Goal: Task Accomplishment & Management: Manage account settings

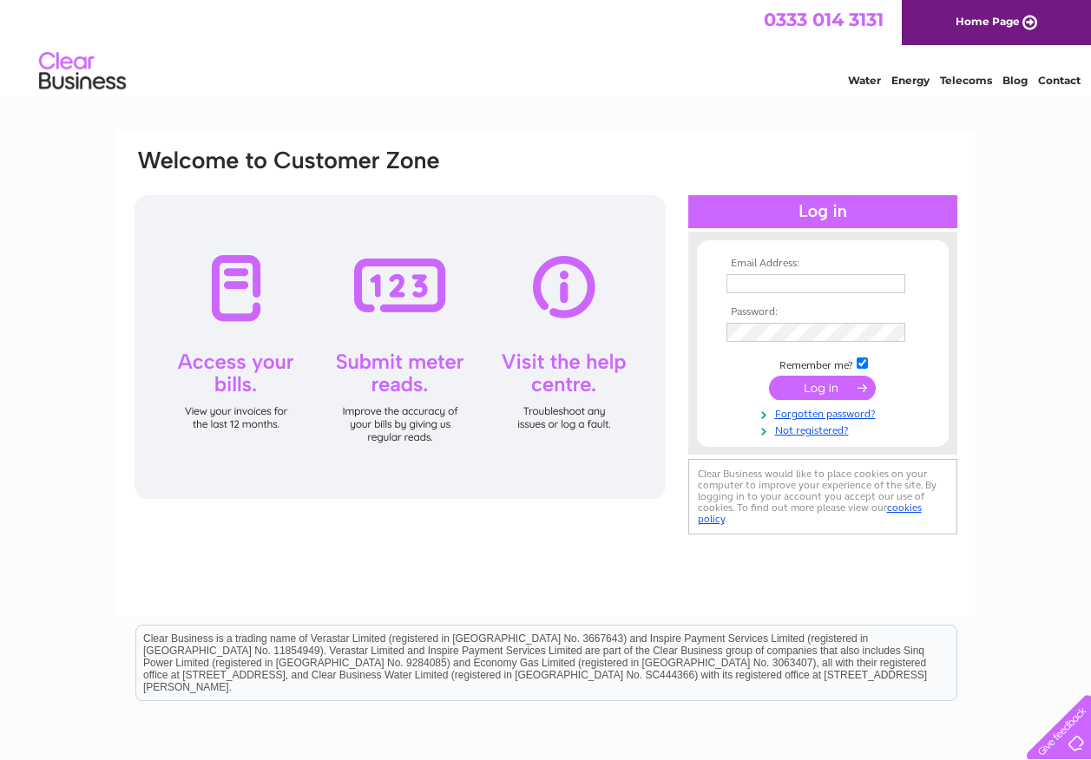
type input "ajhowarth7@icloud.com"
click at [850, 394] on input "submit" at bounding box center [822, 388] width 107 height 24
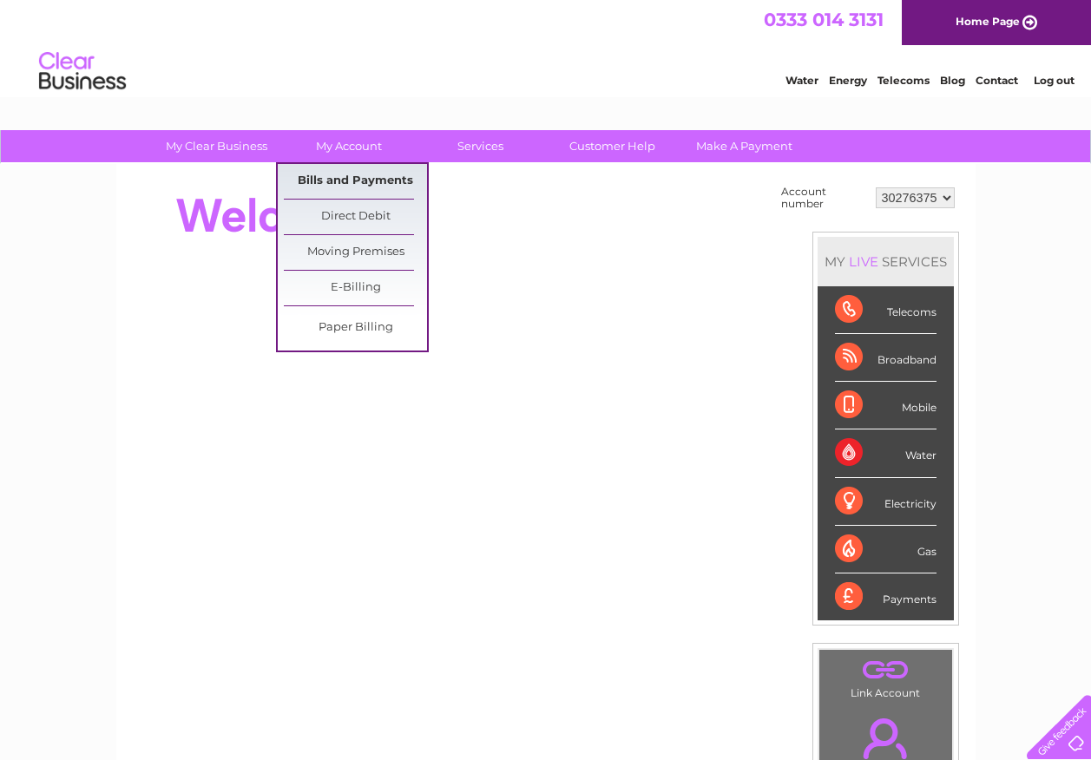
click at [355, 175] on link "Bills and Payments" at bounding box center [355, 181] width 143 height 35
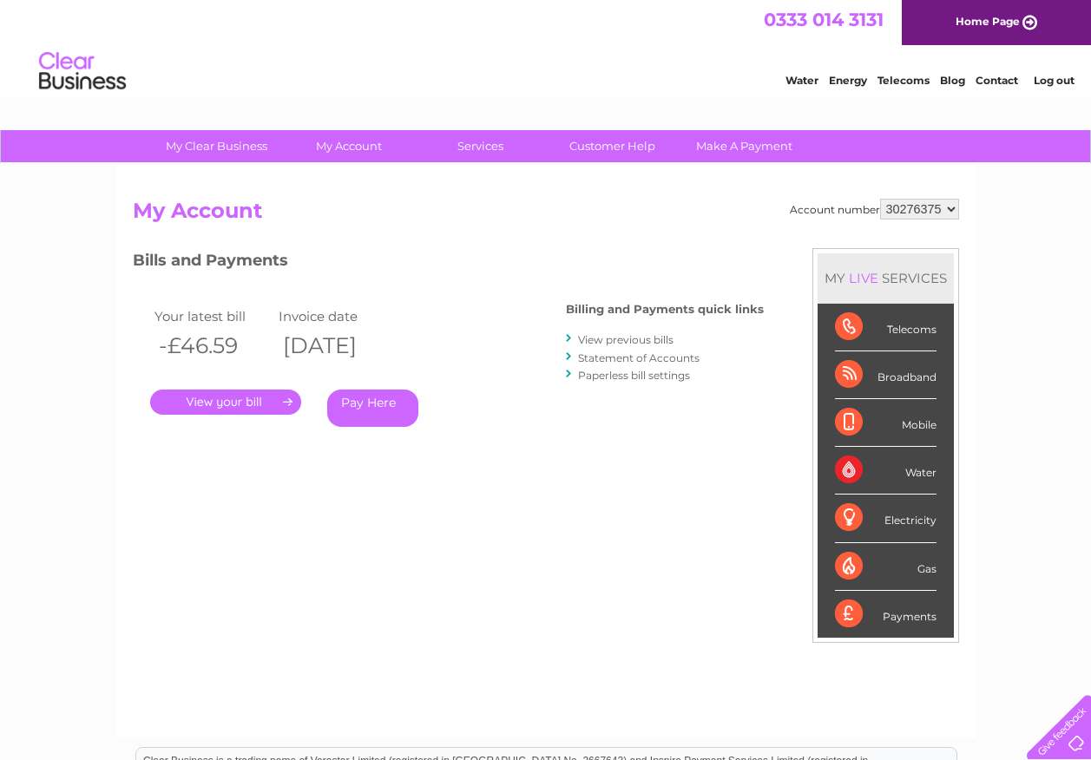
click at [228, 401] on link "." at bounding box center [225, 402] width 151 height 25
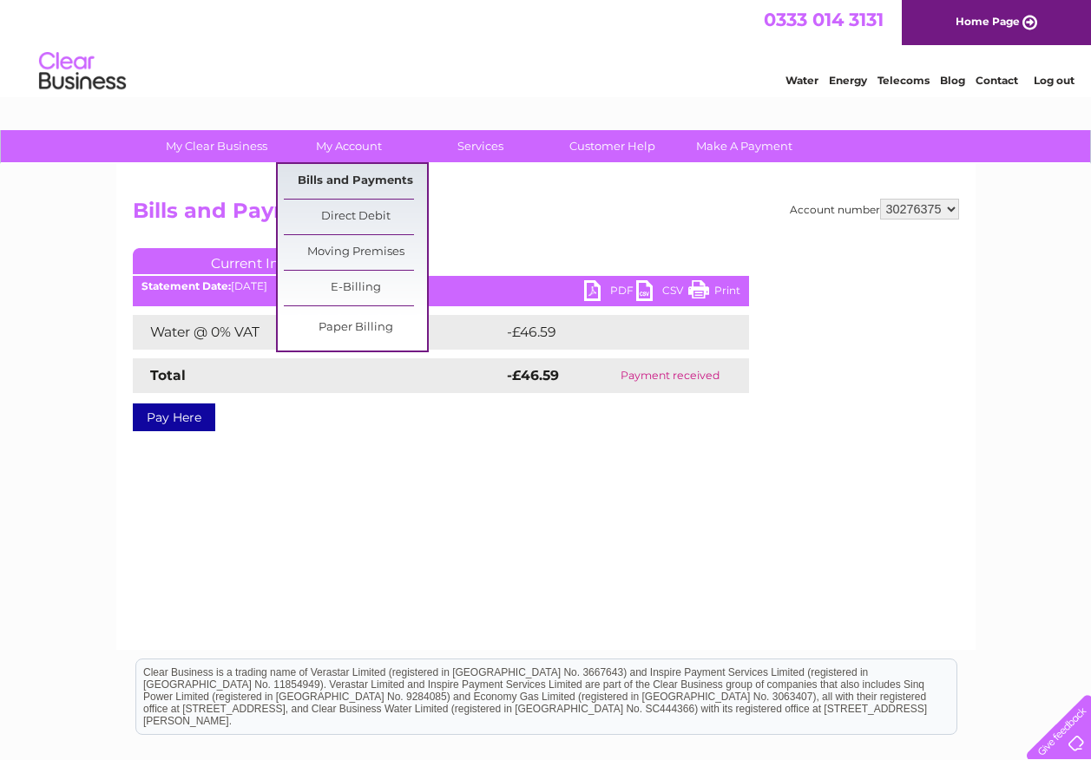
click at [344, 178] on link "Bills and Payments" at bounding box center [355, 181] width 143 height 35
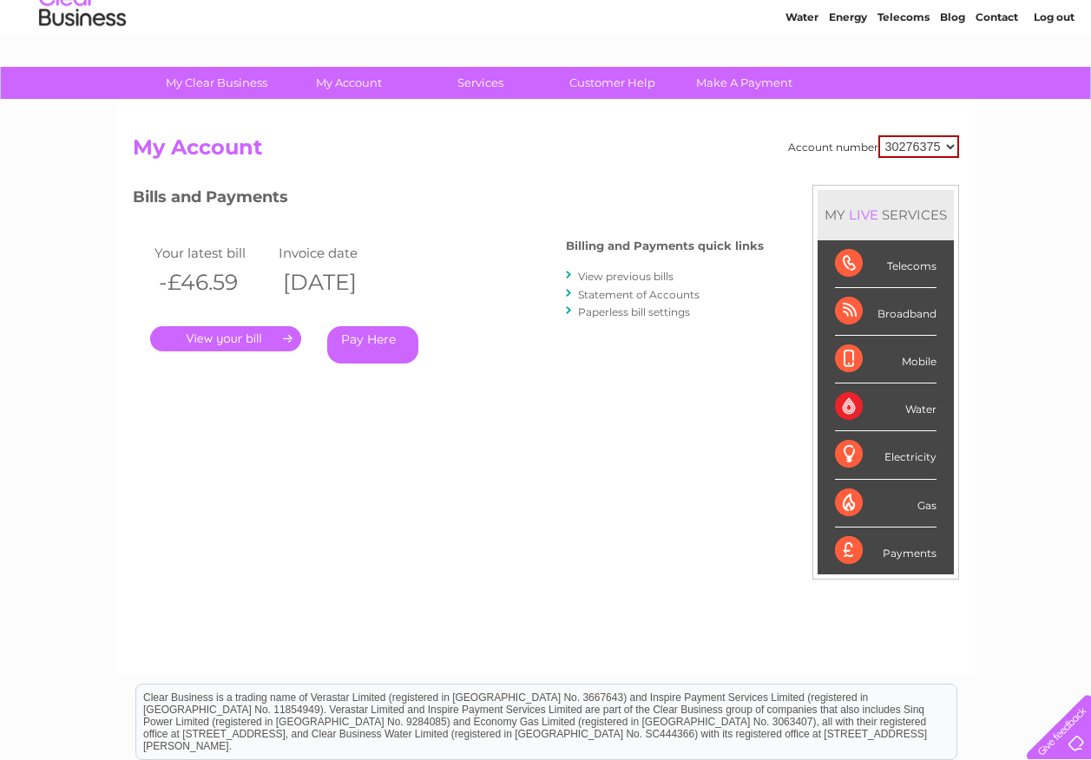
scroll to position [58, 0]
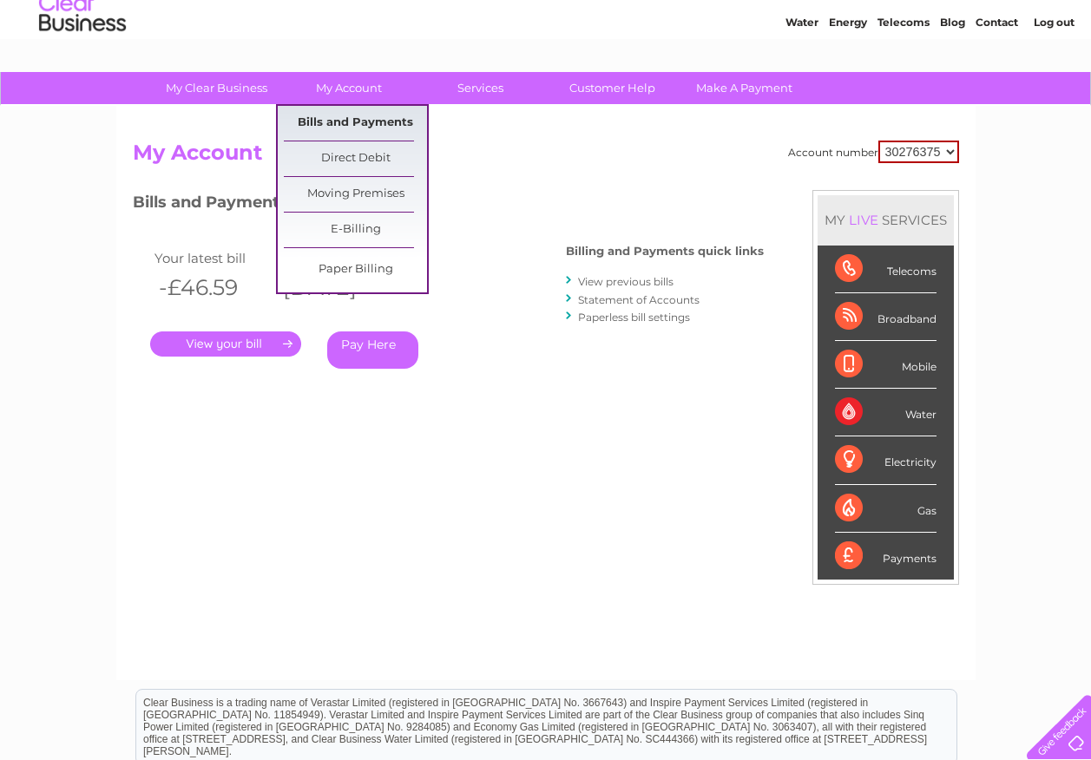
click at [361, 123] on link "Bills and Payments" at bounding box center [355, 123] width 143 height 35
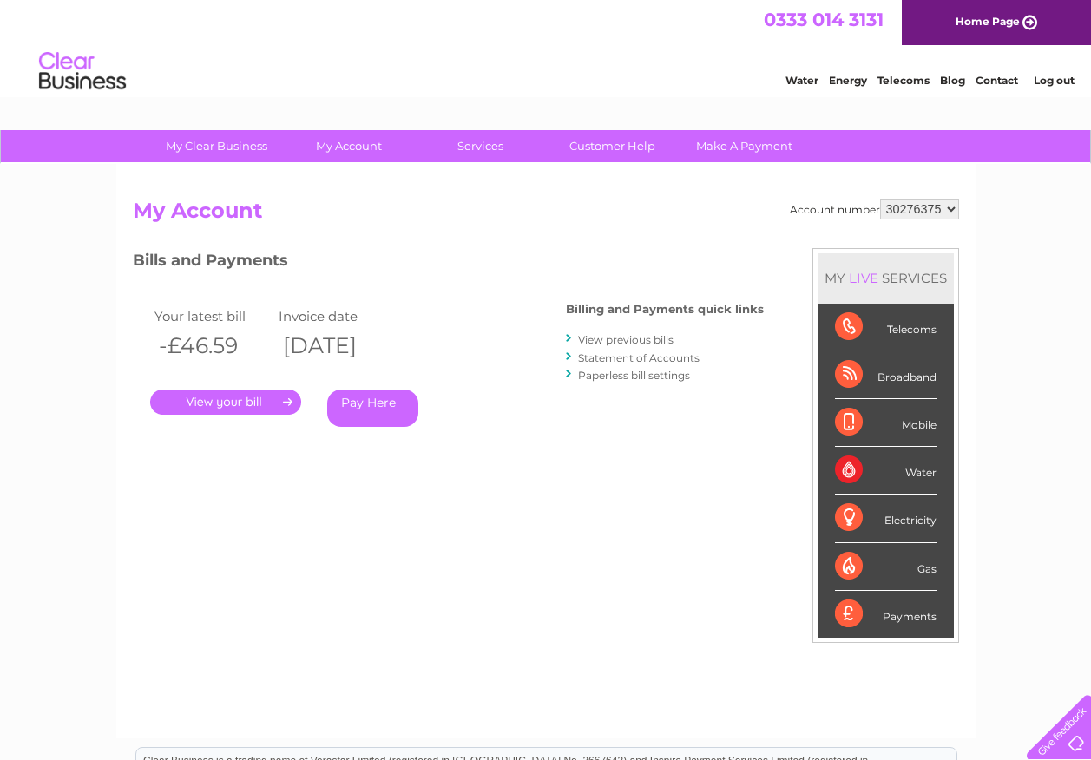
click at [624, 342] on link "View previous bills" at bounding box center [625, 339] width 95 height 13
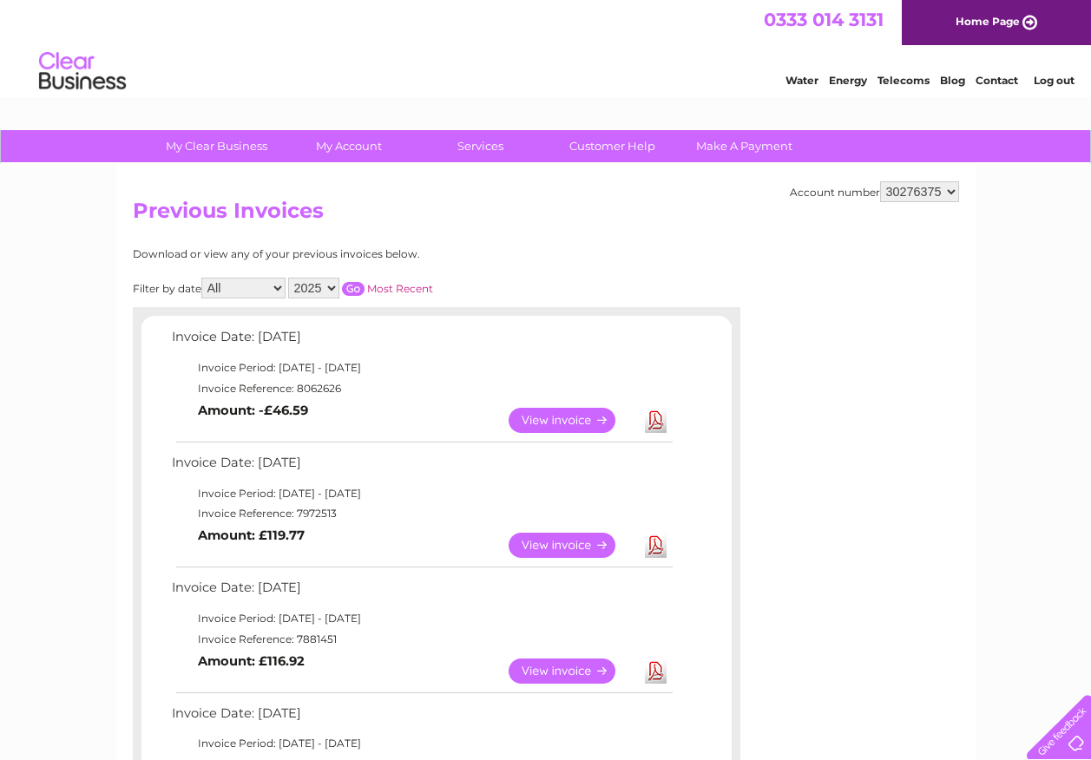
click at [577, 550] on link "View" at bounding box center [573, 545] width 128 height 25
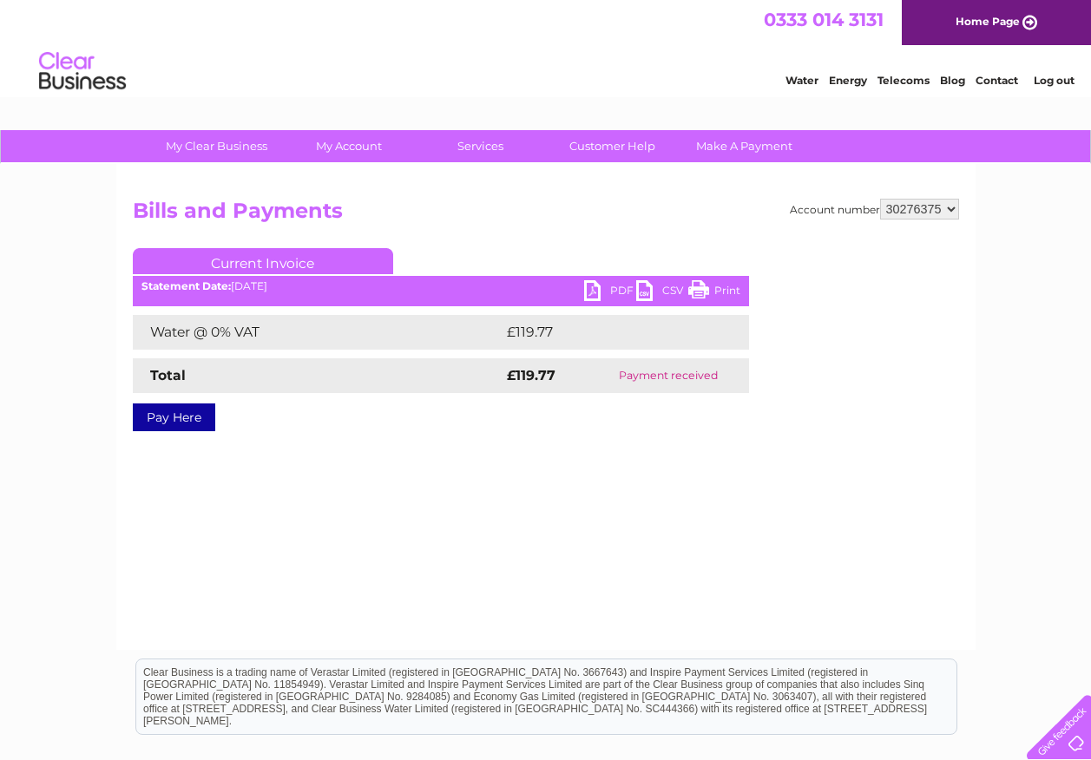
click at [615, 286] on link "PDF" at bounding box center [610, 292] width 52 height 25
